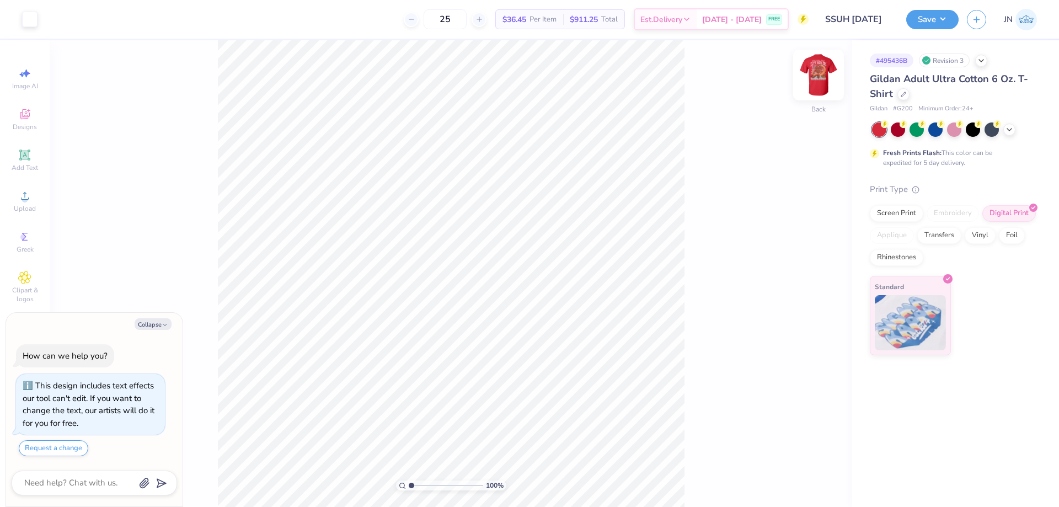
click at [819, 83] on img at bounding box center [818, 75] width 44 height 44
click at [31, 189] on icon at bounding box center [24, 195] width 13 height 13
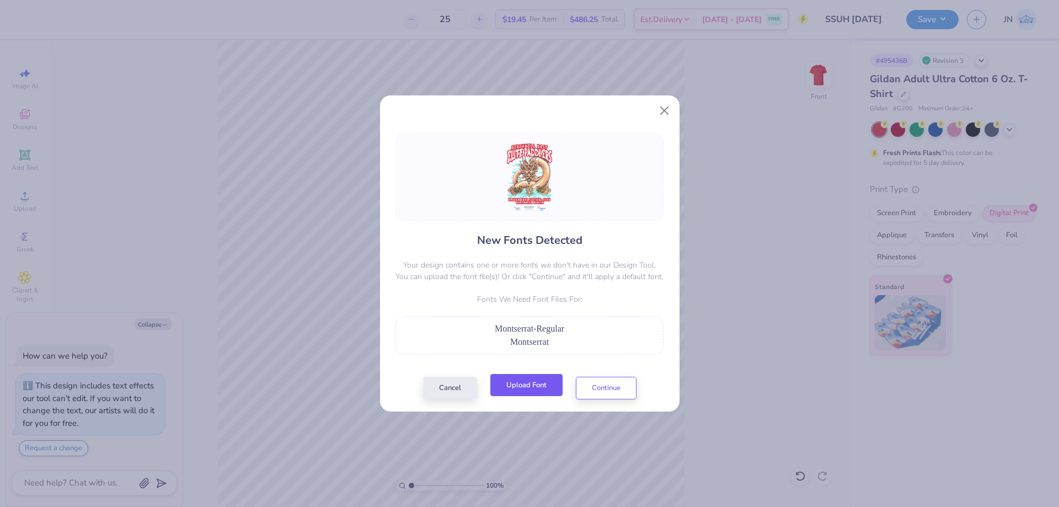
click at [513, 383] on button "Upload Font" at bounding box center [526, 385] width 72 height 23
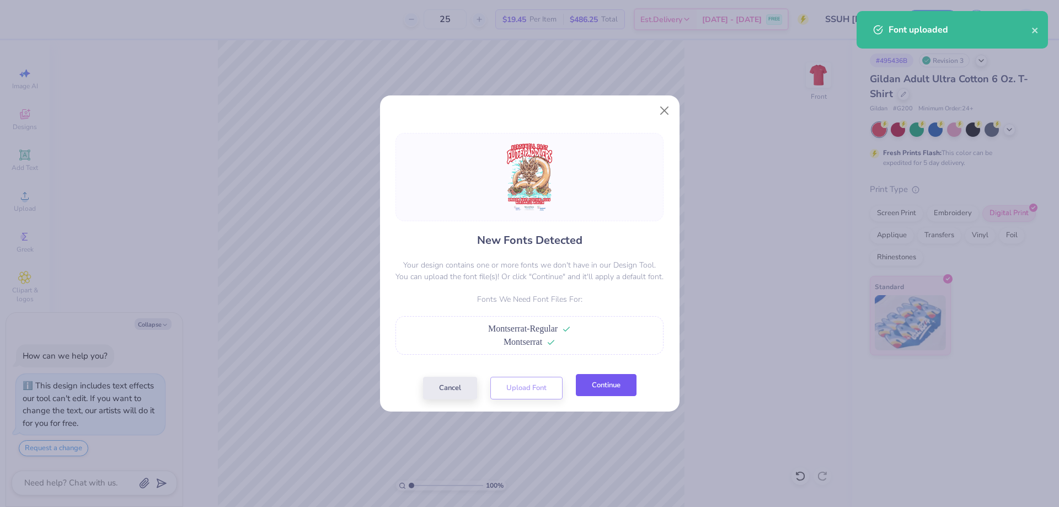
click at [596, 383] on button "Continue" at bounding box center [606, 385] width 61 height 23
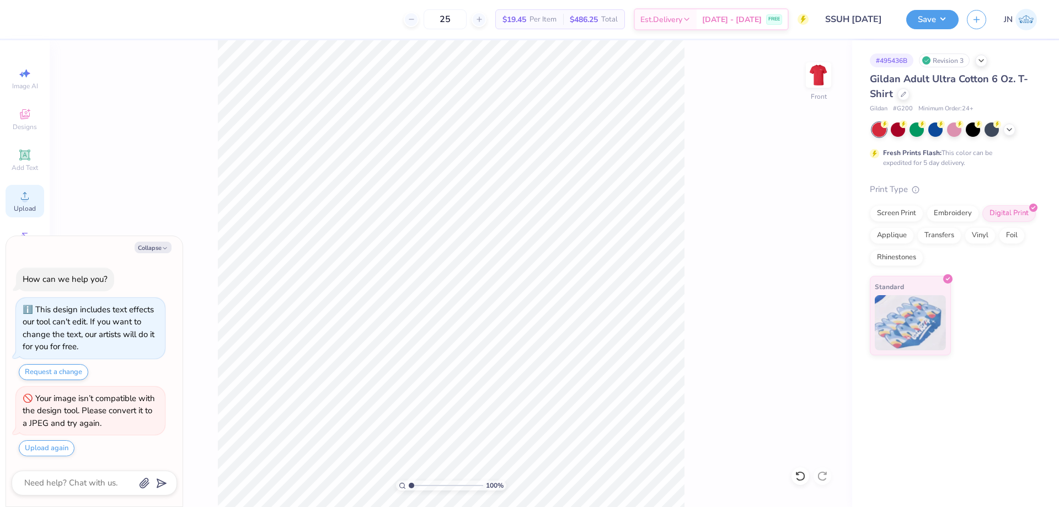
click at [20, 202] on div "Upload" at bounding box center [25, 201] width 39 height 33
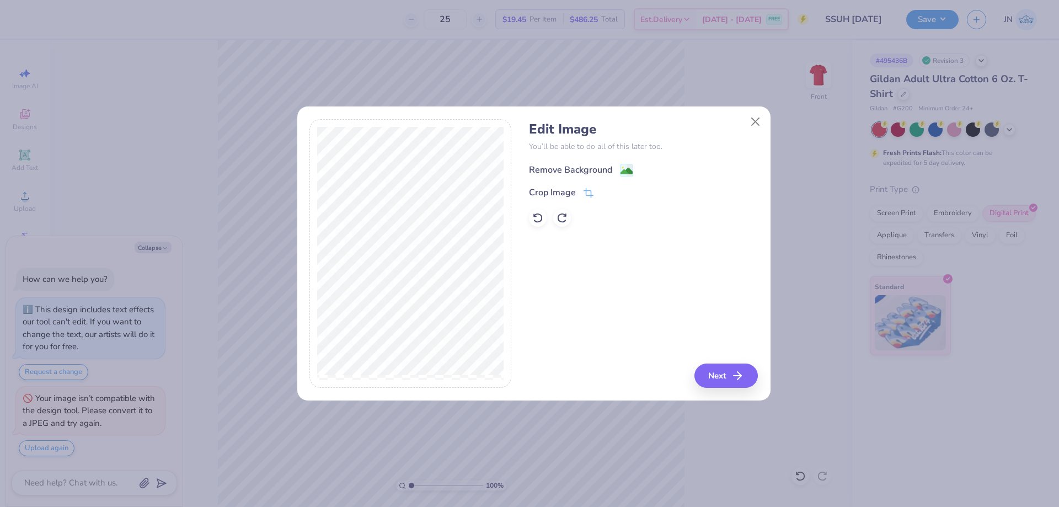
click at [627, 175] on image at bounding box center [626, 171] width 12 height 12
click at [725, 360] on div "Edit Image You’ll be able to do all of this later too. Remove Background Crop I…" at bounding box center [643, 253] width 229 height 269
click at [715, 366] on div "Edit Image You’ll be able to do all of this later too. Remove Background Crop I…" at bounding box center [643, 253] width 229 height 269
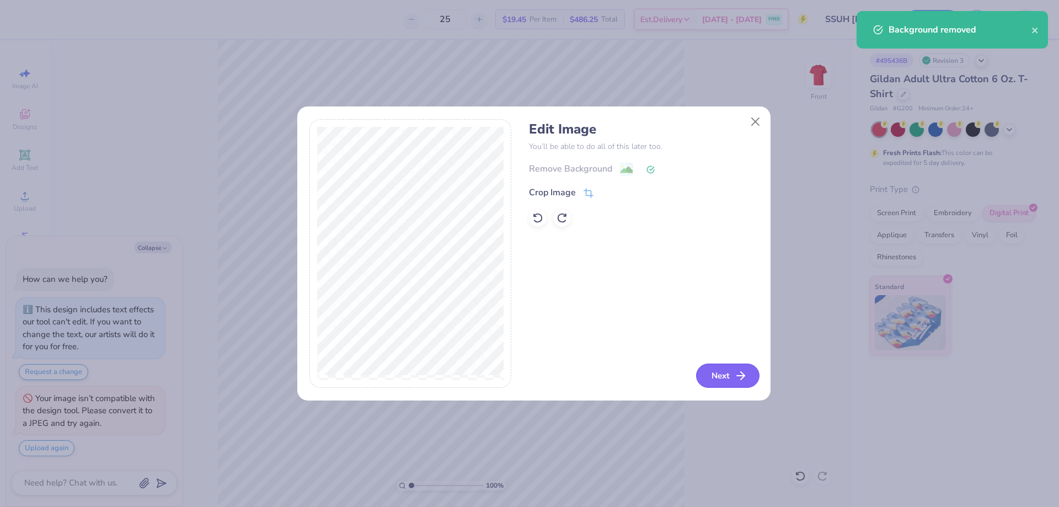
click at [743, 369] on icon "button" at bounding box center [740, 375] width 13 height 13
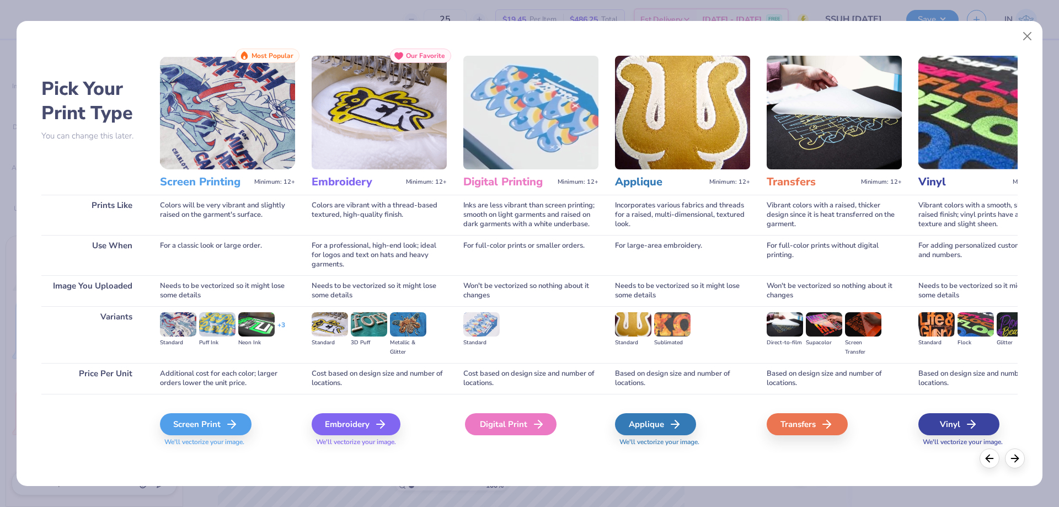
drag, startPoint x: 499, startPoint y: 413, endPoint x: 495, endPoint y: 422, distance: 9.9
click at [499, 414] on div "Digital Print" at bounding box center [511, 424] width 92 height 22
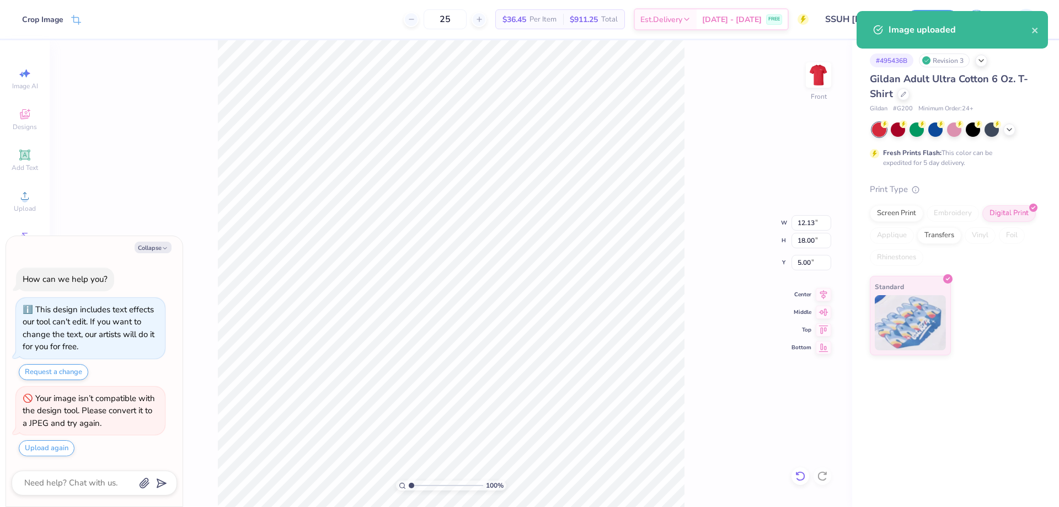
click at [794, 471] on div at bounding box center [800, 476] width 18 height 18
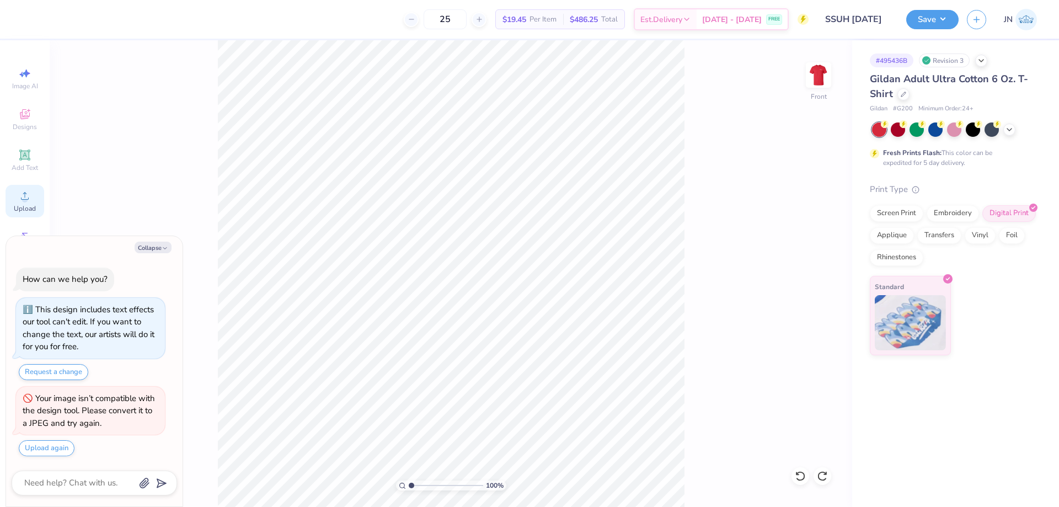
click at [14, 191] on div "Upload" at bounding box center [25, 201] width 39 height 33
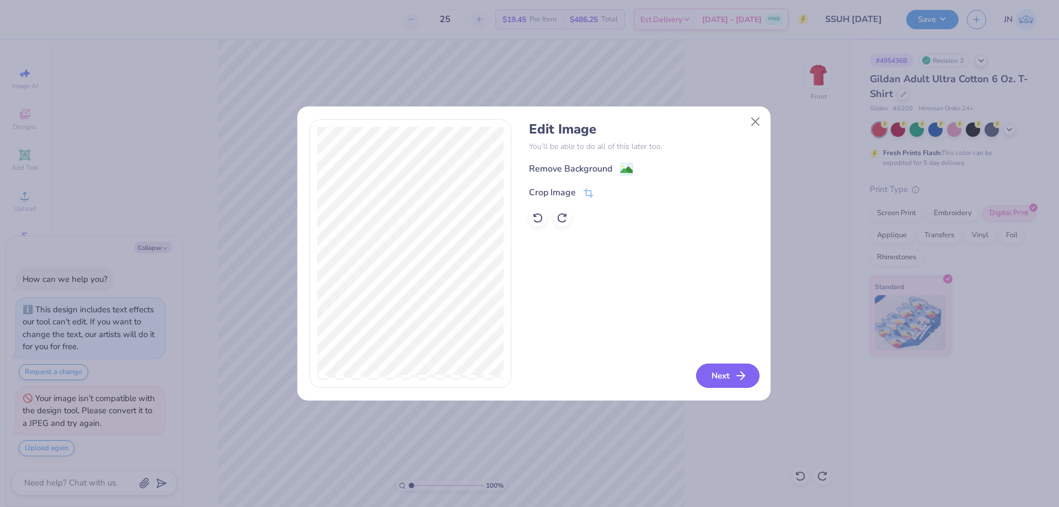
click at [727, 379] on button "Next" at bounding box center [727, 375] width 63 height 24
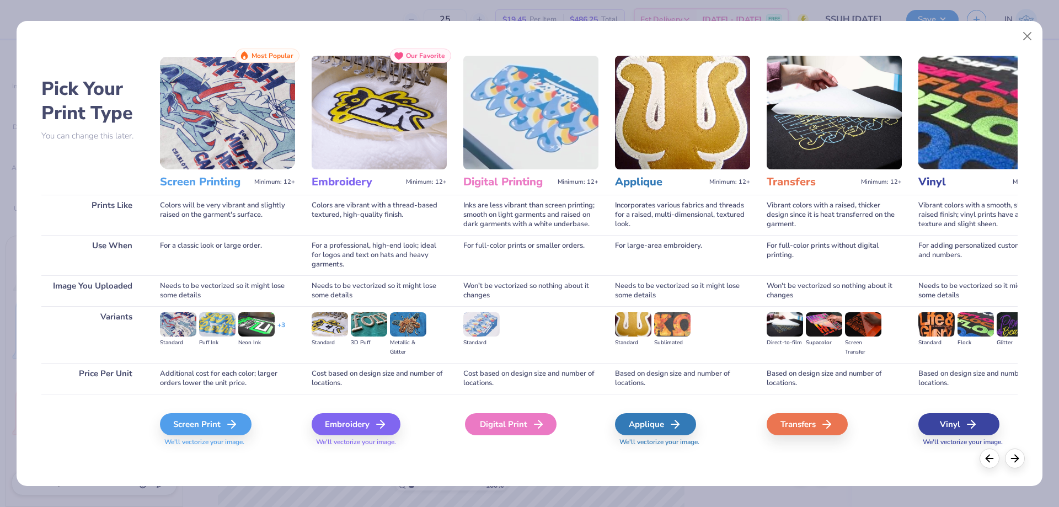
click at [501, 428] on div "Digital Print" at bounding box center [511, 424] width 92 height 22
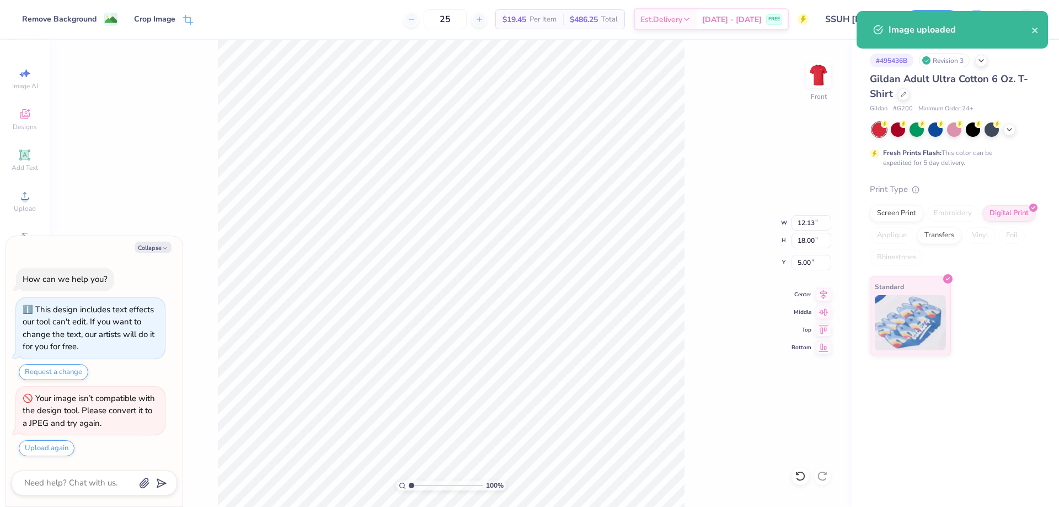
type textarea "x"
click at [801, 223] on input "12.13" at bounding box center [811, 222] width 40 height 15
type input "12"
click at [804, 262] on input "5.00" at bounding box center [811, 262] width 40 height 15
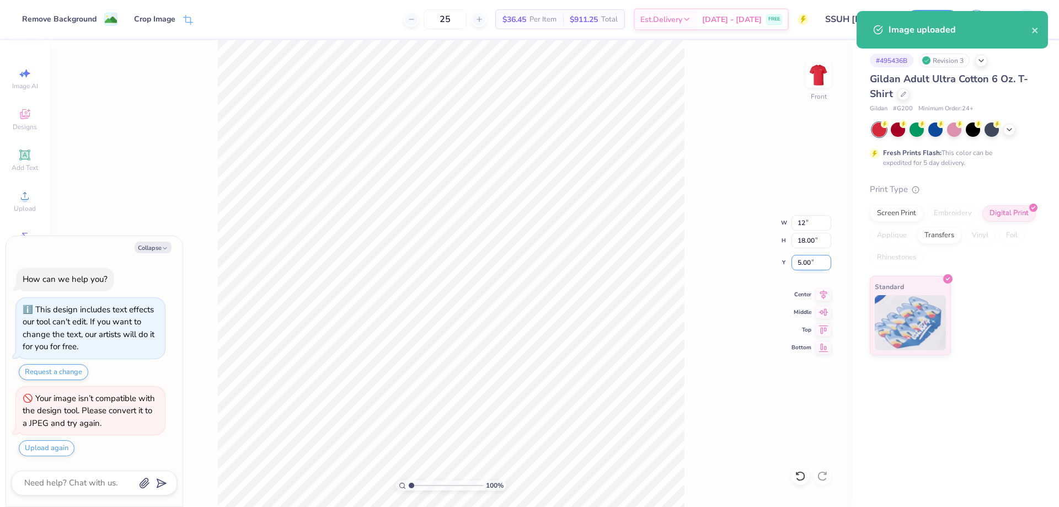
click at [804, 262] on input "5.00" at bounding box center [811, 262] width 40 height 15
type textarea "x"
type input "12.00"
type input "17.81"
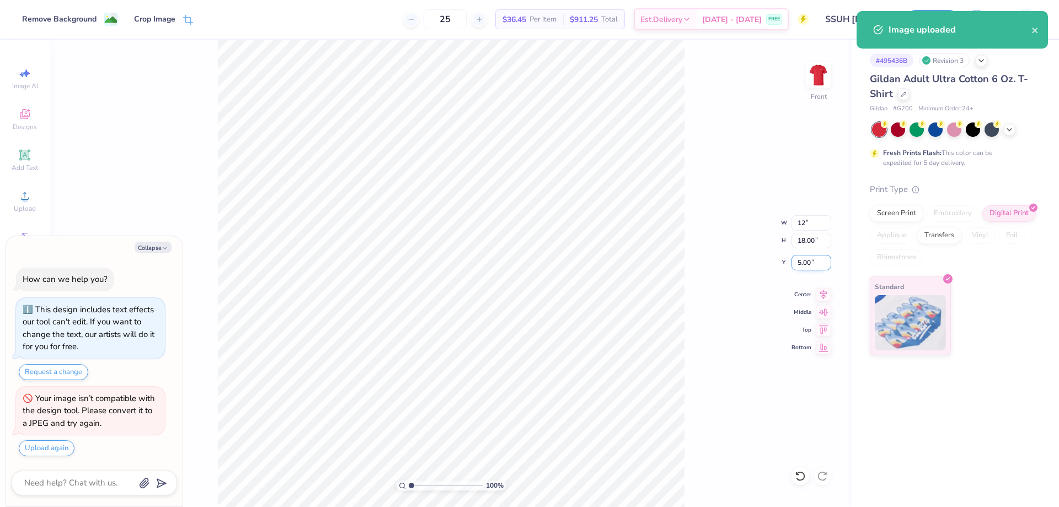
type input "5.09"
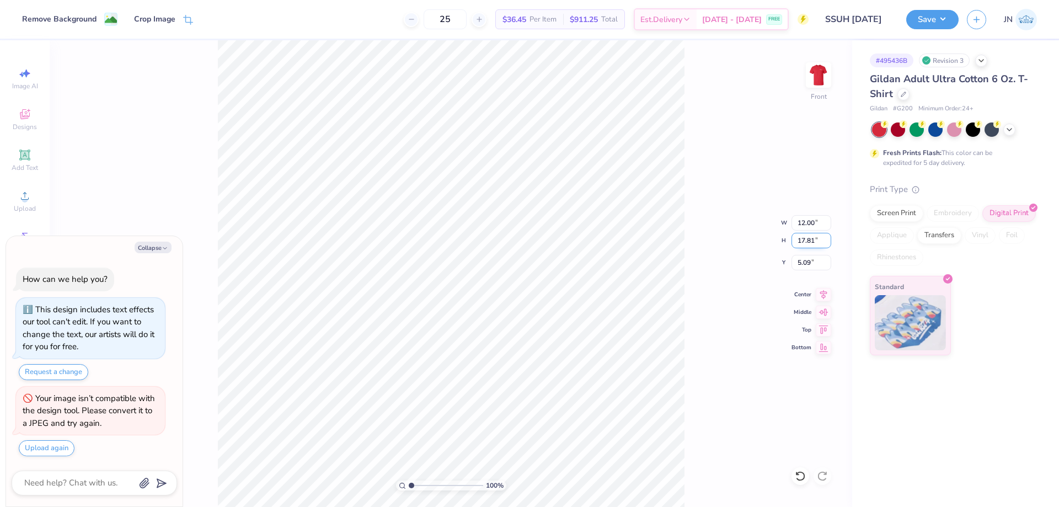
click at [807, 240] on input "17.81" at bounding box center [811, 240] width 40 height 15
type input "14"
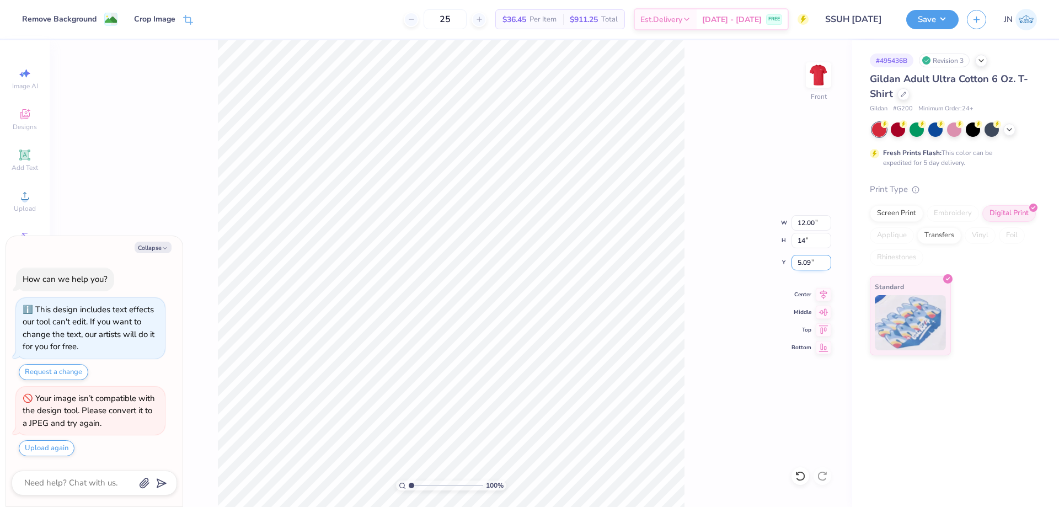
type textarea "x"
type input "9.43"
type input "14.00"
click at [807, 259] on input "7.00" at bounding box center [811, 262] width 40 height 15
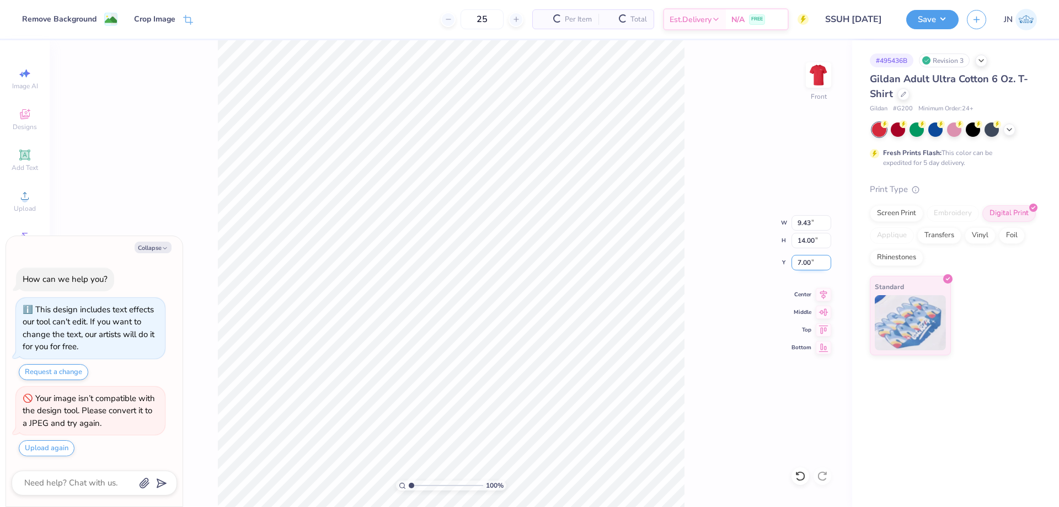
click at [807, 259] on input "7.00" at bounding box center [811, 262] width 40 height 15
type input "2"
click at [805, 259] on input "2" at bounding box center [811, 262] width 40 height 15
type textarea "x"
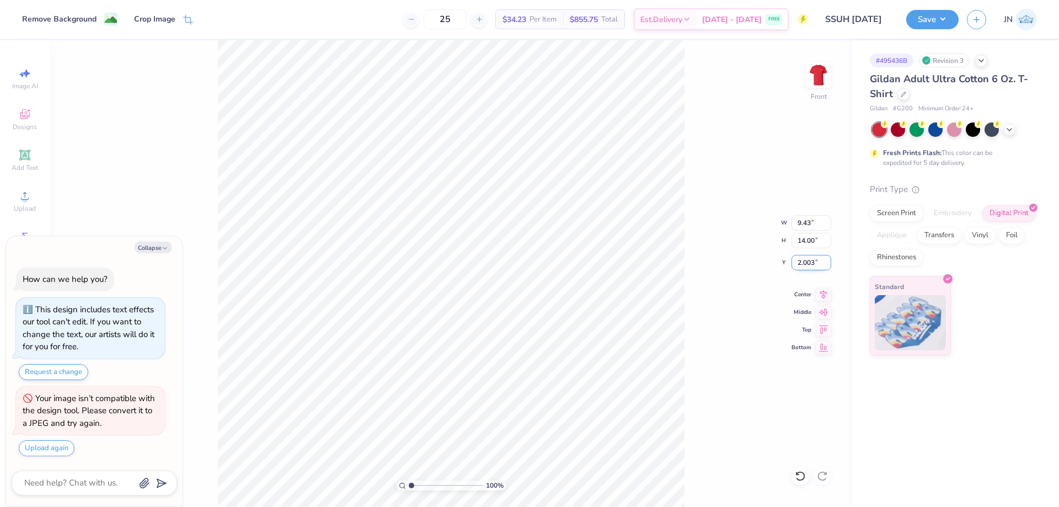
click at [805, 259] on input "2.003" at bounding box center [811, 262] width 40 height 15
type input "3"
type textarea "x"
type input "3.00"
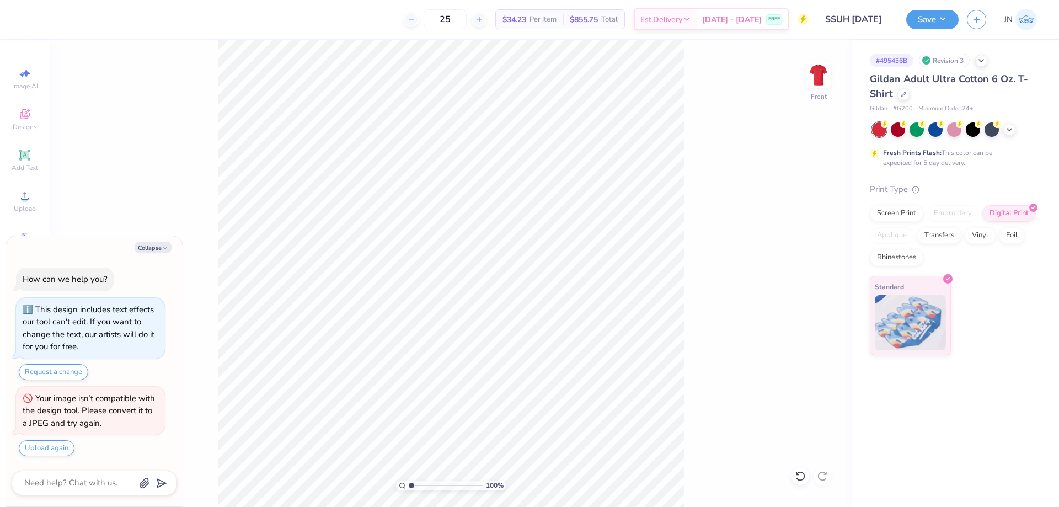
type textarea "x"
click at [812, 241] on input "14.00" at bounding box center [811, 240] width 40 height 15
type input "15"
type textarea "x"
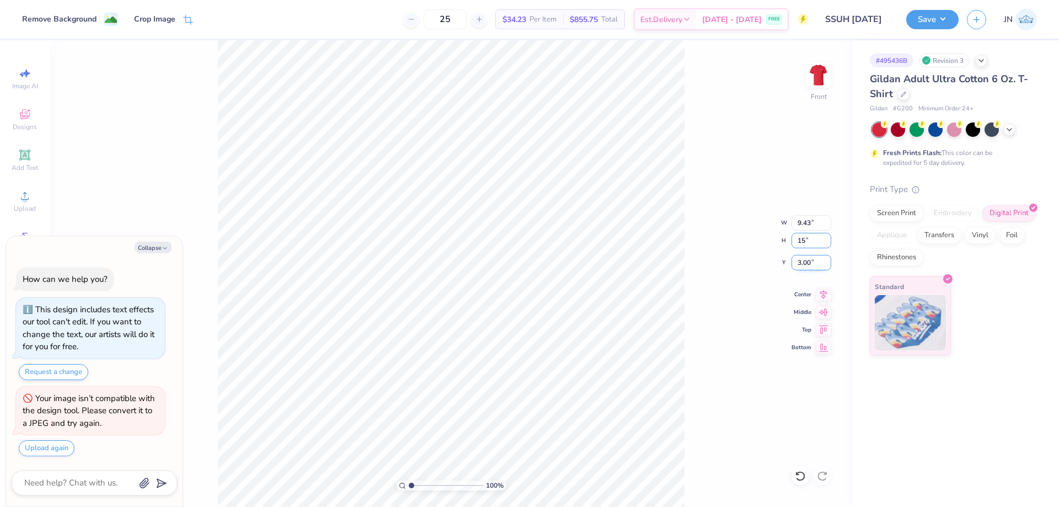
type input "10.11"
type input "15.00"
click at [806, 261] on input "2.50" at bounding box center [811, 262] width 40 height 15
type input "3"
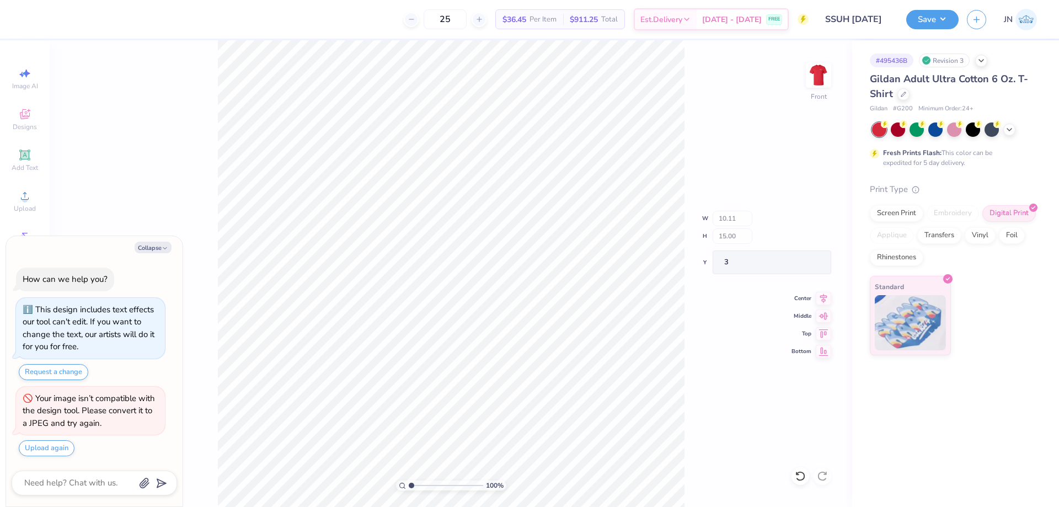
type textarea "x"
click at [423, 485] on input "range" at bounding box center [446, 485] width 74 height 10
drag, startPoint x: 423, startPoint y: 485, endPoint x: 400, endPoint y: 483, distance: 23.8
type input "1"
click at [409, 483] on input "range" at bounding box center [446, 485] width 74 height 10
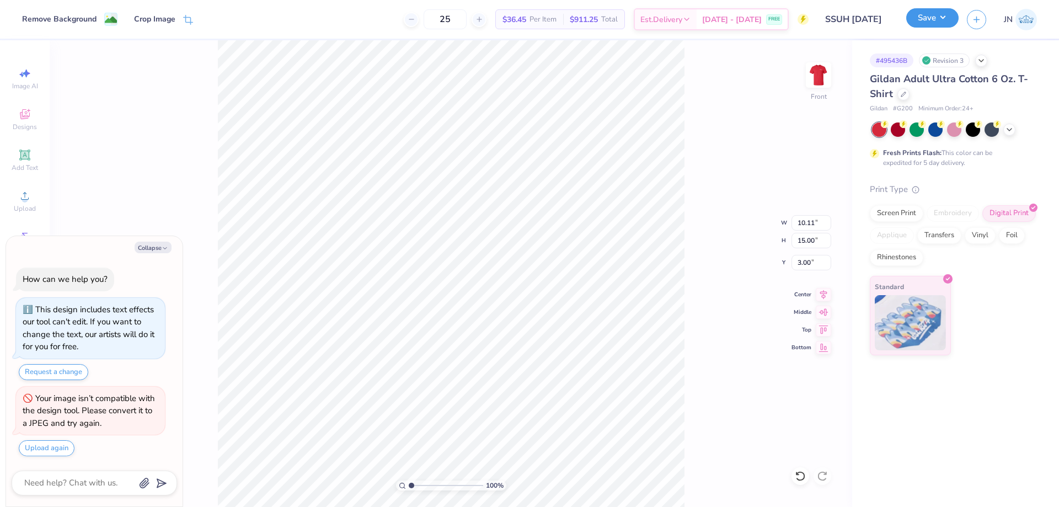
click at [922, 25] on button "Save" at bounding box center [932, 17] width 52 height 19
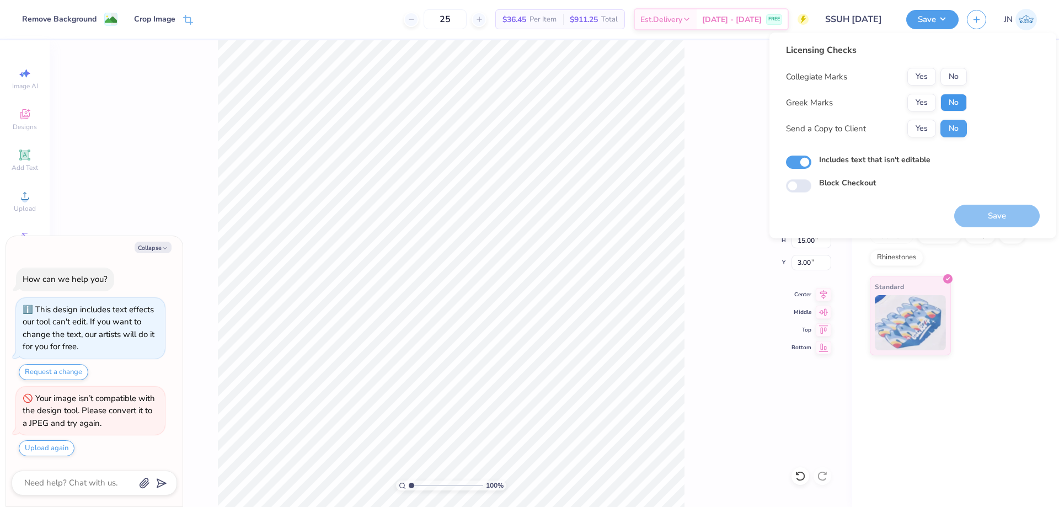
click at [940, 97] on button "No" at bounding box center [953, 103] width 26 height 18
click at [948, 70] on button "No" at bounding box center [953, 77] width 26 height 18
click at [980, 222] on button "Save" at bounding box center [996, 216] width 85 height 23
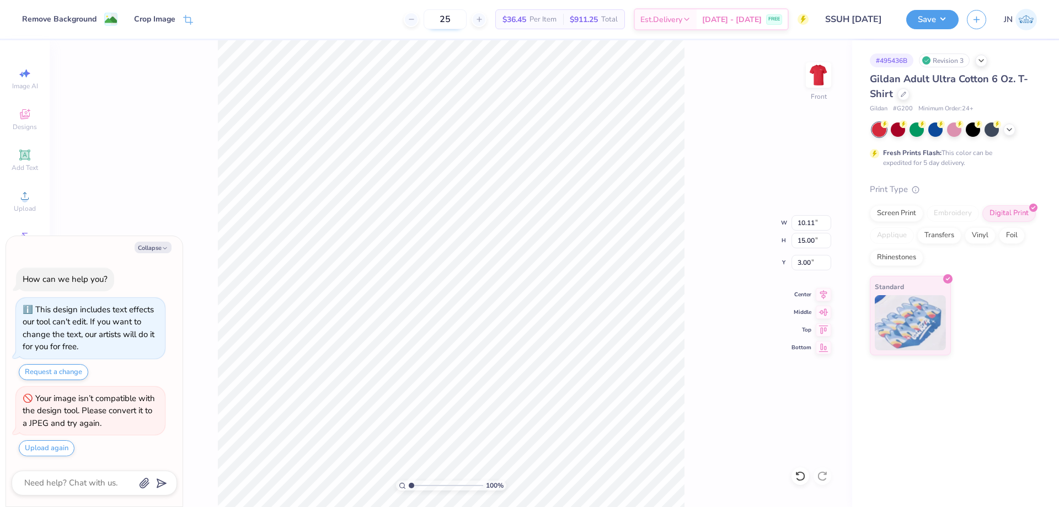
type textarea "x"
click at [421, 484] on input "range" at bounding box center [446, 485] width 74 height 10
drag, startPoint x: 423, startPoint y: 485, endPoint x: 489, endPoint y: 445, distance: 77.2
type input "10"
click at [479, 480] on input "range" at bounding box center [444, 485] width 71 height 10
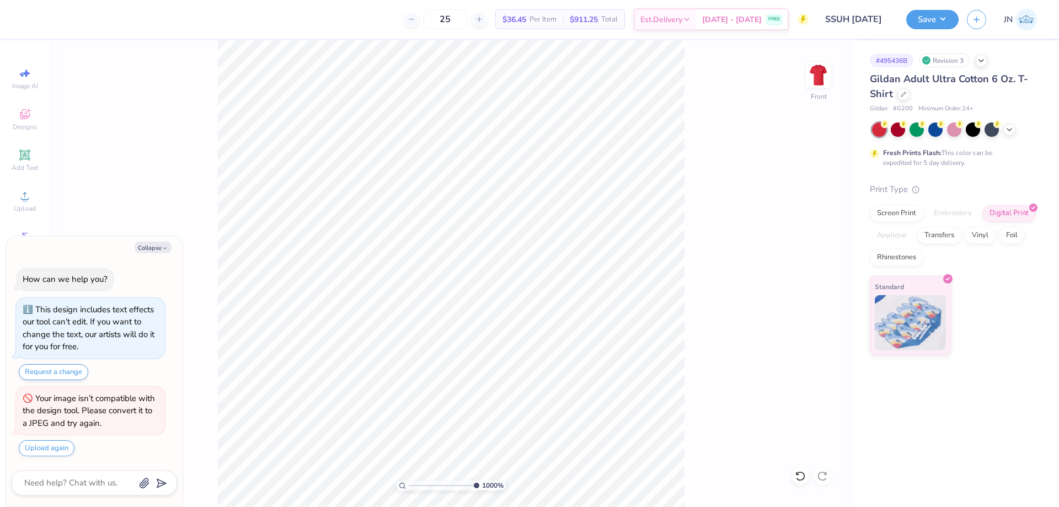
type textarea "x"
click at [425, 486] on input "range" at bounding box center [446, 485] width 74 height 10
click at [431, 485] on input "range" at bounding box center [446, 485] width 74 height 10
drag, startPoint x: 421, startPoint y: 484, endPoint x: 407, endPoint y: 484, distance: 13.2
type input "1"
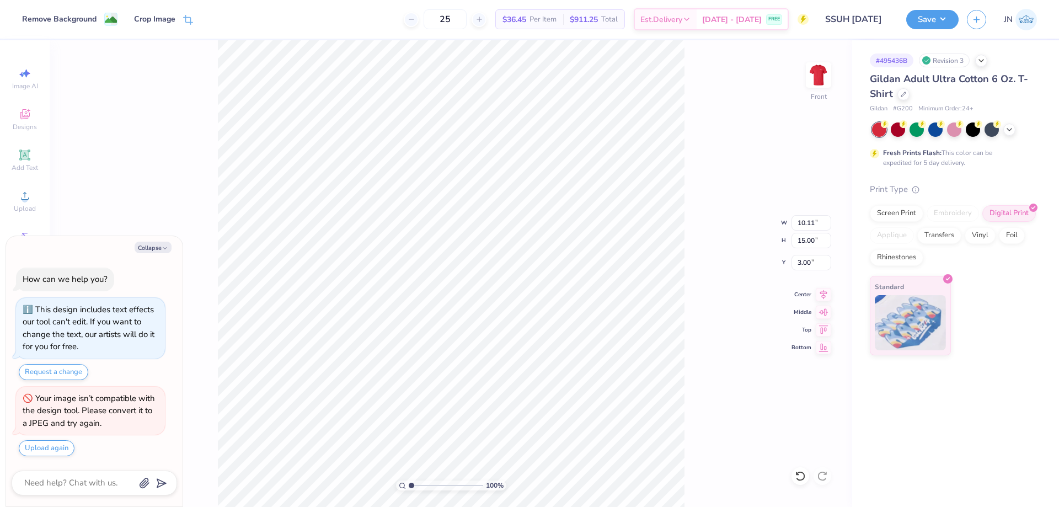
click at [409, 484] on input "range" at bounding box center [446, 485] width 74 height 10
